Goal: Information Seeking & Learning: Find specific fact

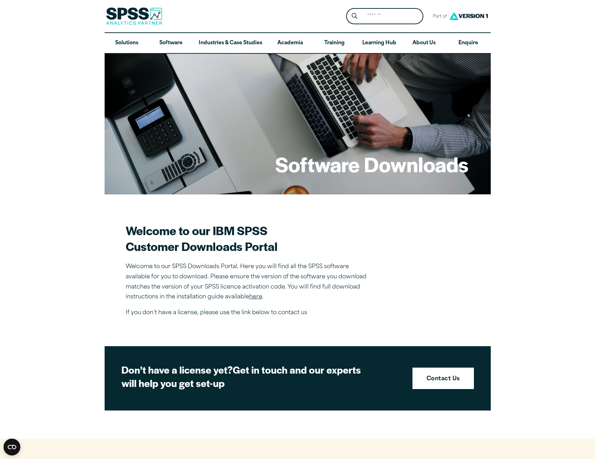
click at [426, 63] on div "Software Downloads" at bounding box center [298, 124] width 386 height 140
click at [417, 38] on link "About Us" at bounding box center [424, 43] width 44 height 20
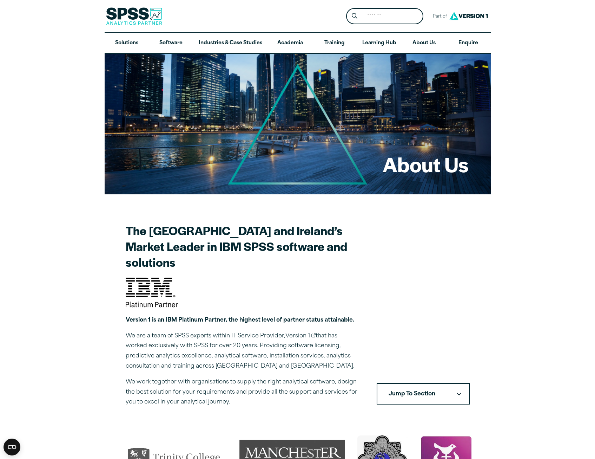
click at [433, 59] on link "Version 1 and SPSS FAQs" at bounding box center [445, 65] width 74 height 13
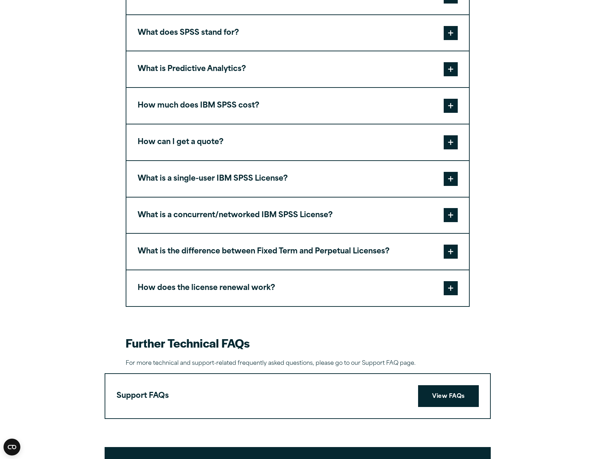
scroll to position [457, 0]
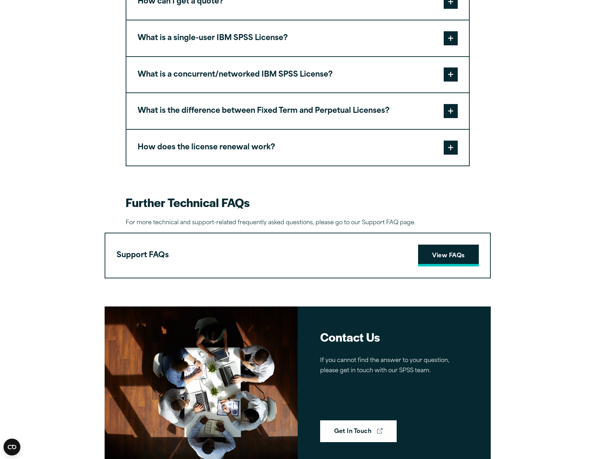
click at [446, 251] on link "View FAQs" at bounding box center [448, 255] width 60 height 22
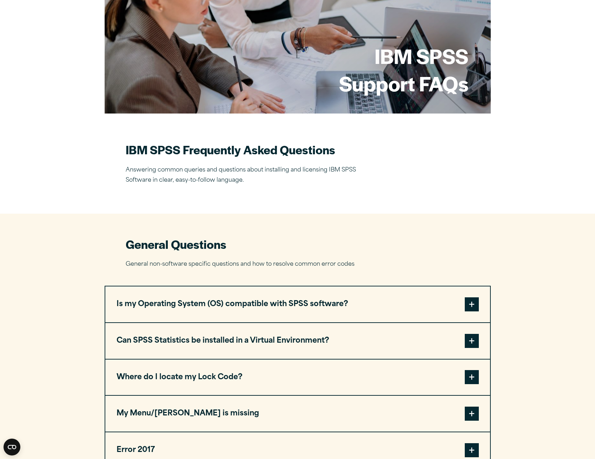
scroll to position [211, 0]
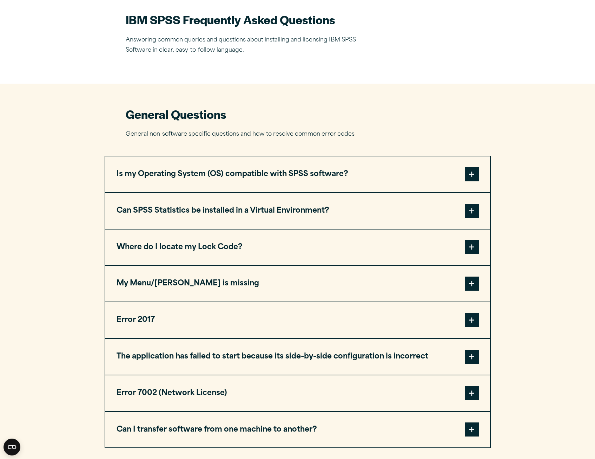
click at [269, 255] on button "Where do I locate my Lock Code?" at bounding box center [297, 247] width 385 height 36
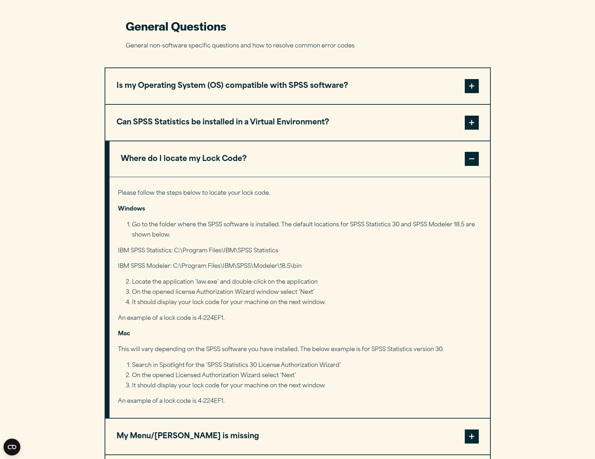
scroll to position [316, 0]
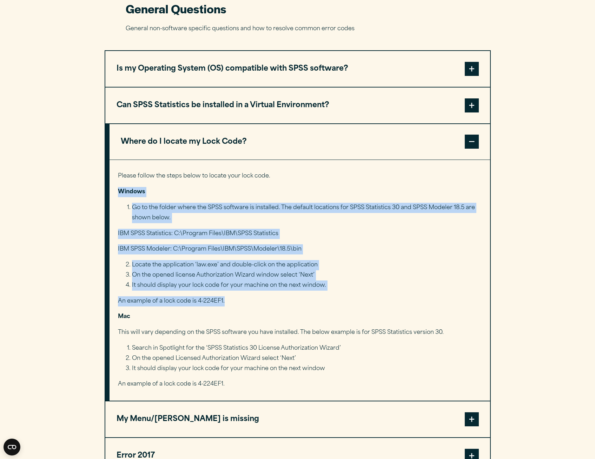
drag, startPoint x: 232, startPoint y: 296, endPoint x: 95, endPoint y: 188, distance: 174.7
click at [267, 293] on div "Please follow the steps below to locate your lock code. Windows Go to the folde…" at bounding box center [300, 280] width 381 height 241
click at [229, 306] on p "An example of a lock code is 4-224EF1." at bounding box center [299, 301] width 363 height 10
drag, startPoint x: 227, startPoint y: 302, endPoint x: 103, endPoint y: 173, distance: 178.8
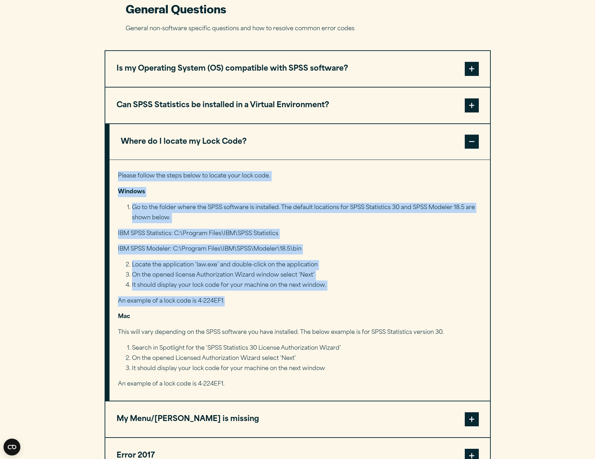
copy div "Please follow the steps below to locate your lock code. Windows Go to the folde…"
